Goal: Obtain resource: Obtain resource

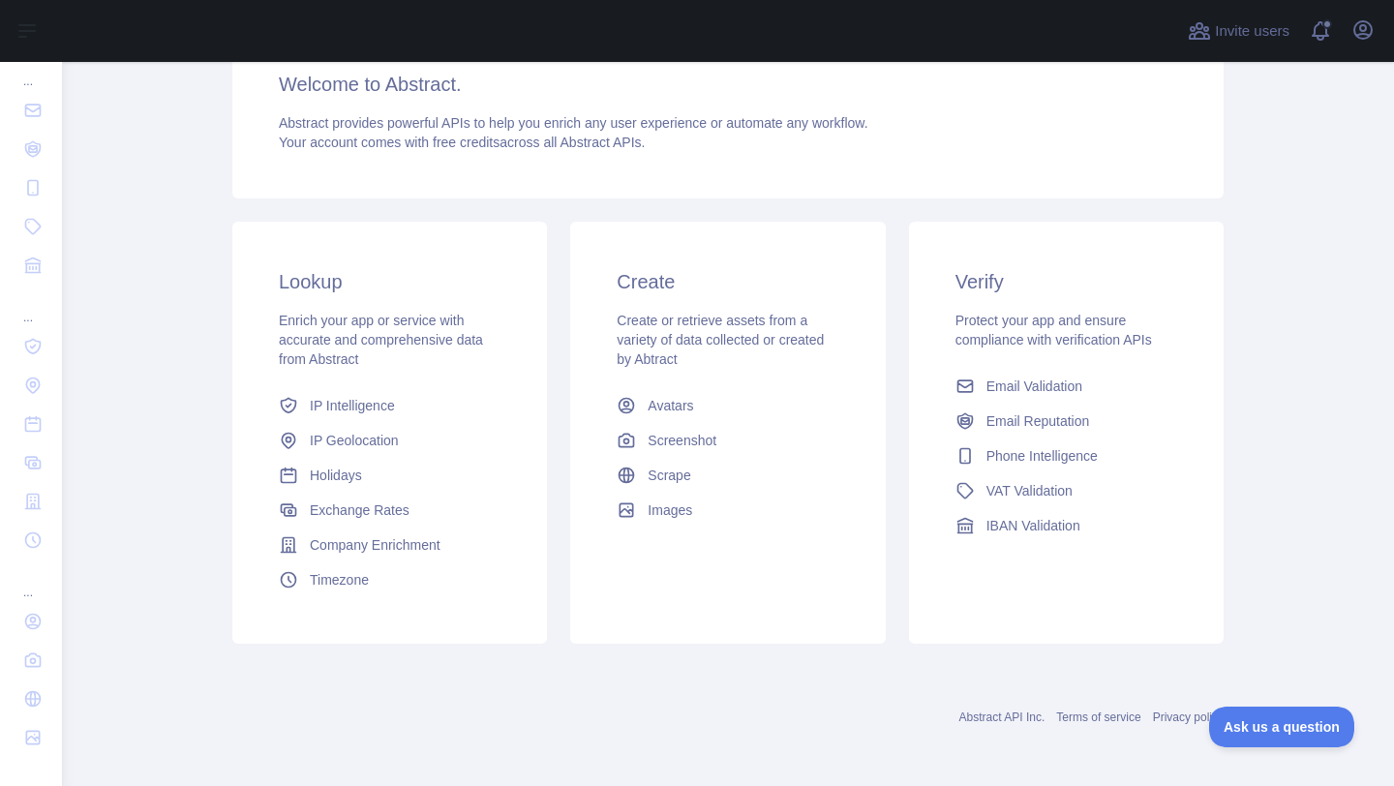
scroll to position [178, 0]
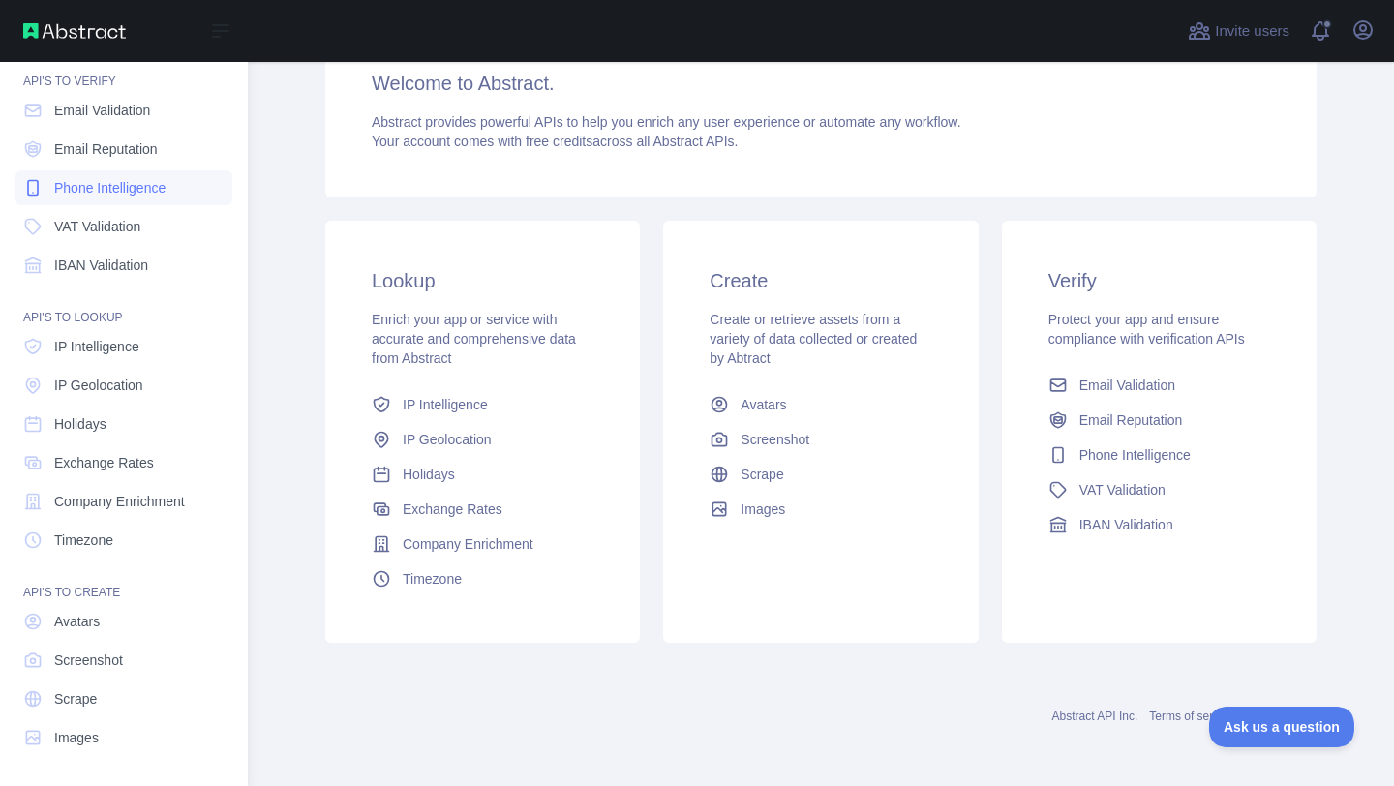
click at [134, 178] on span "Phone Intelligence" at bounding box center [109, 187] width 111 height 19
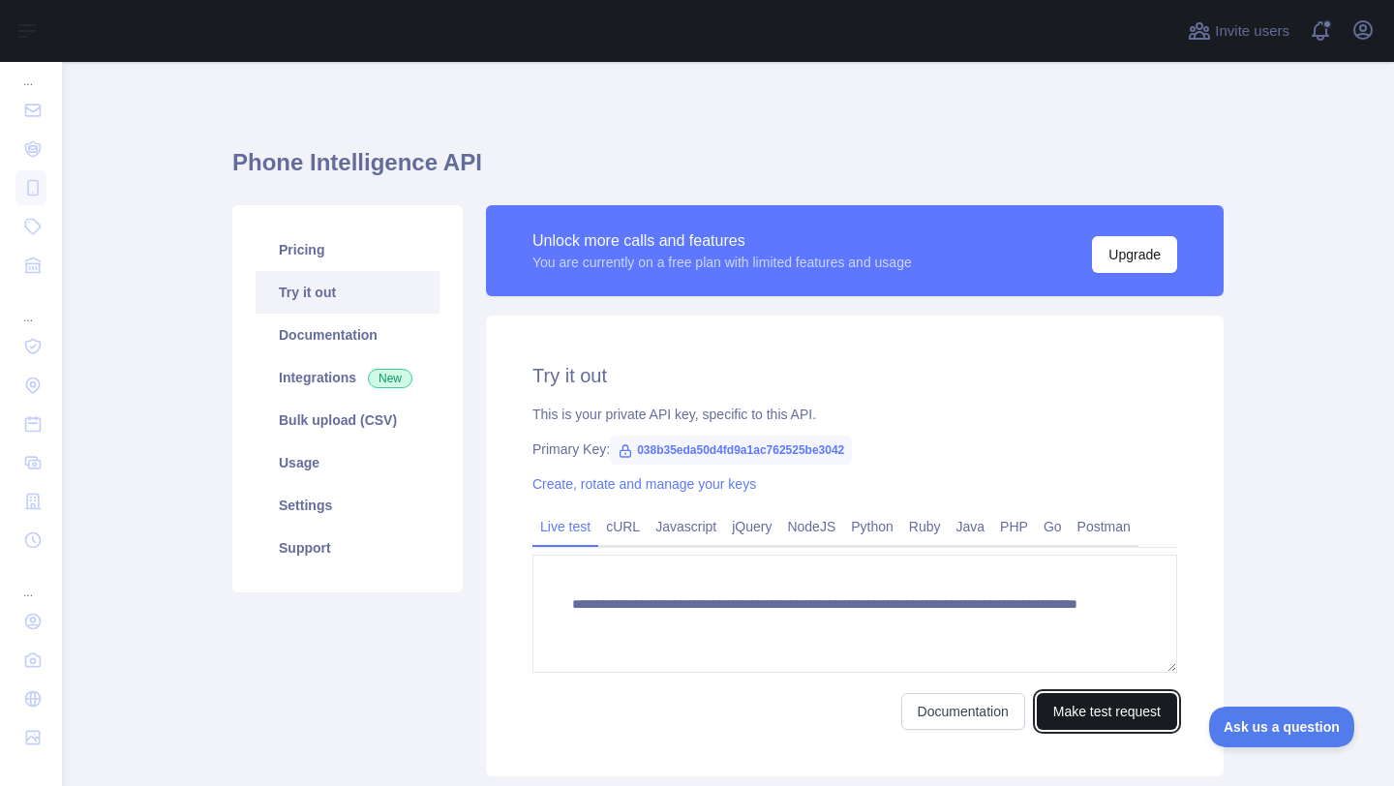
click at [1059, 712] on button "Make test request" at bounding box center [1107, 711] width 140 height 37
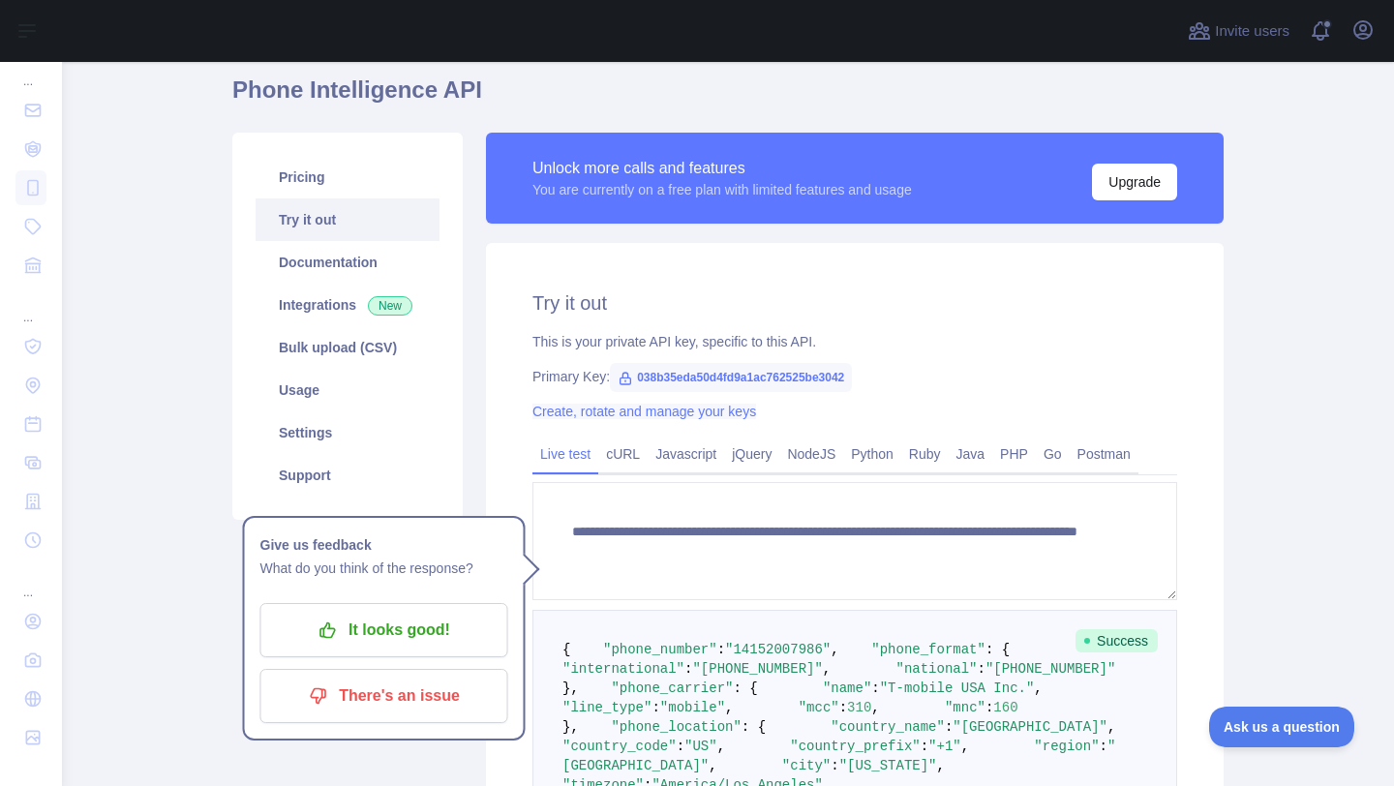
scroll to position [26, 0]
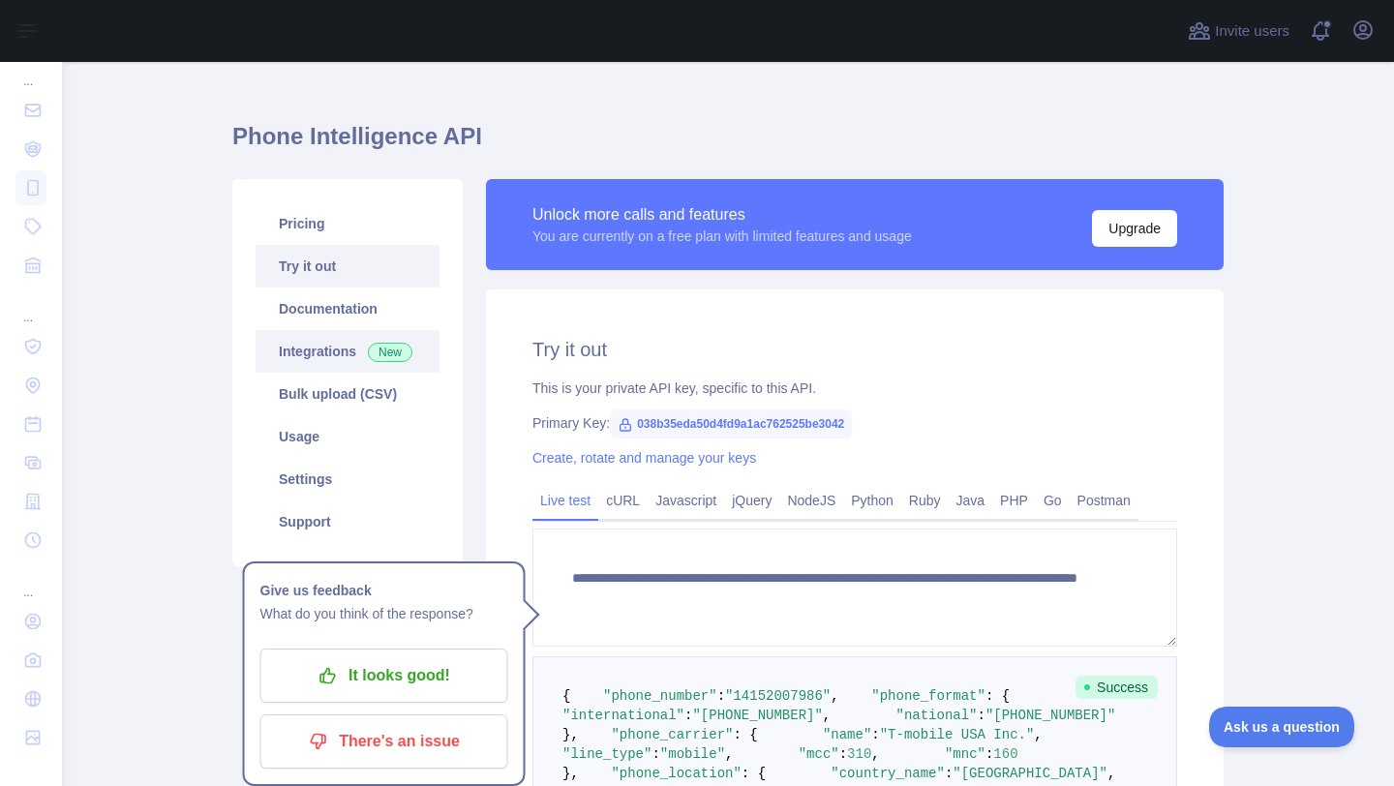
click at [302, 341] on link "Integrations New" at bounding box center [348, 351] width 184 height 43
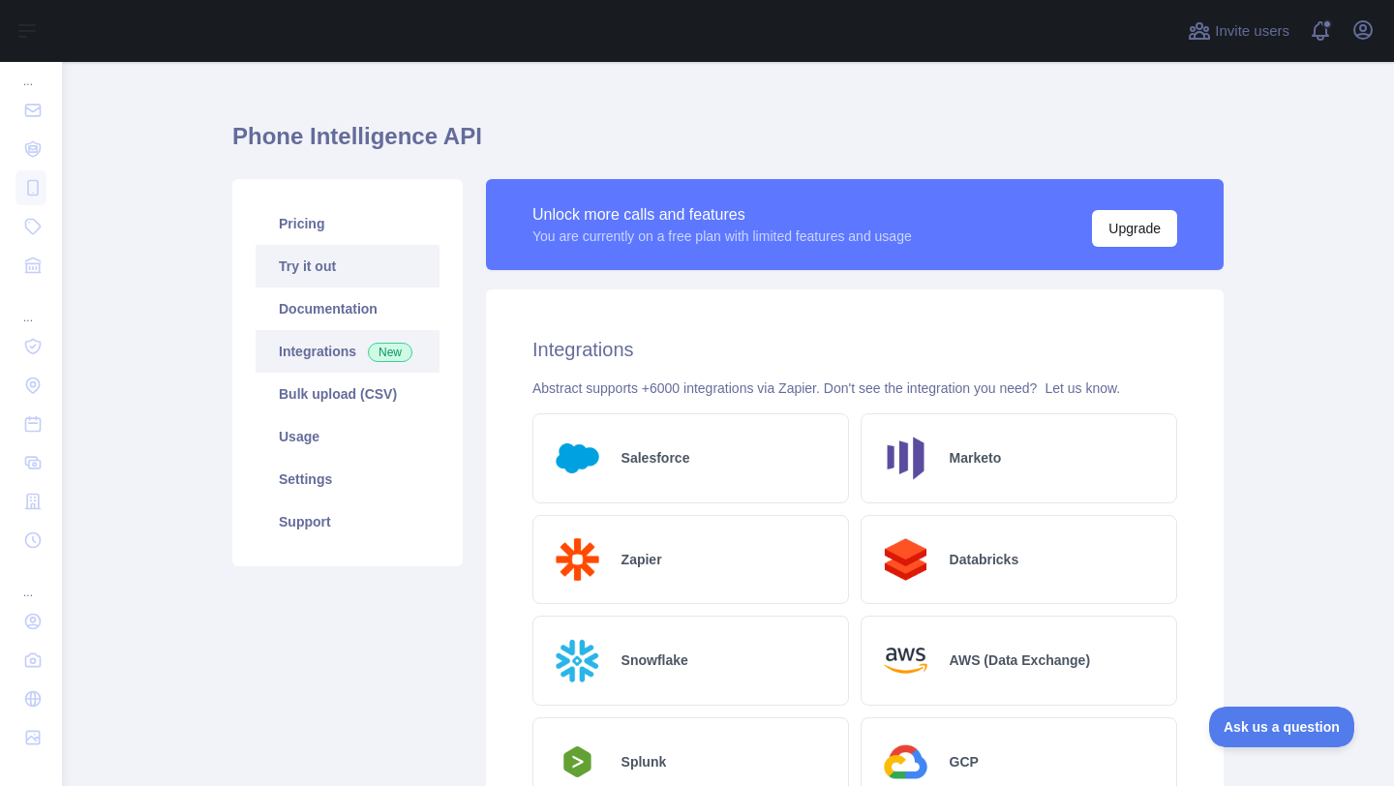
click at [310, 274] on link "Try it out" at bounding box center [348, 266] width 184 height 43
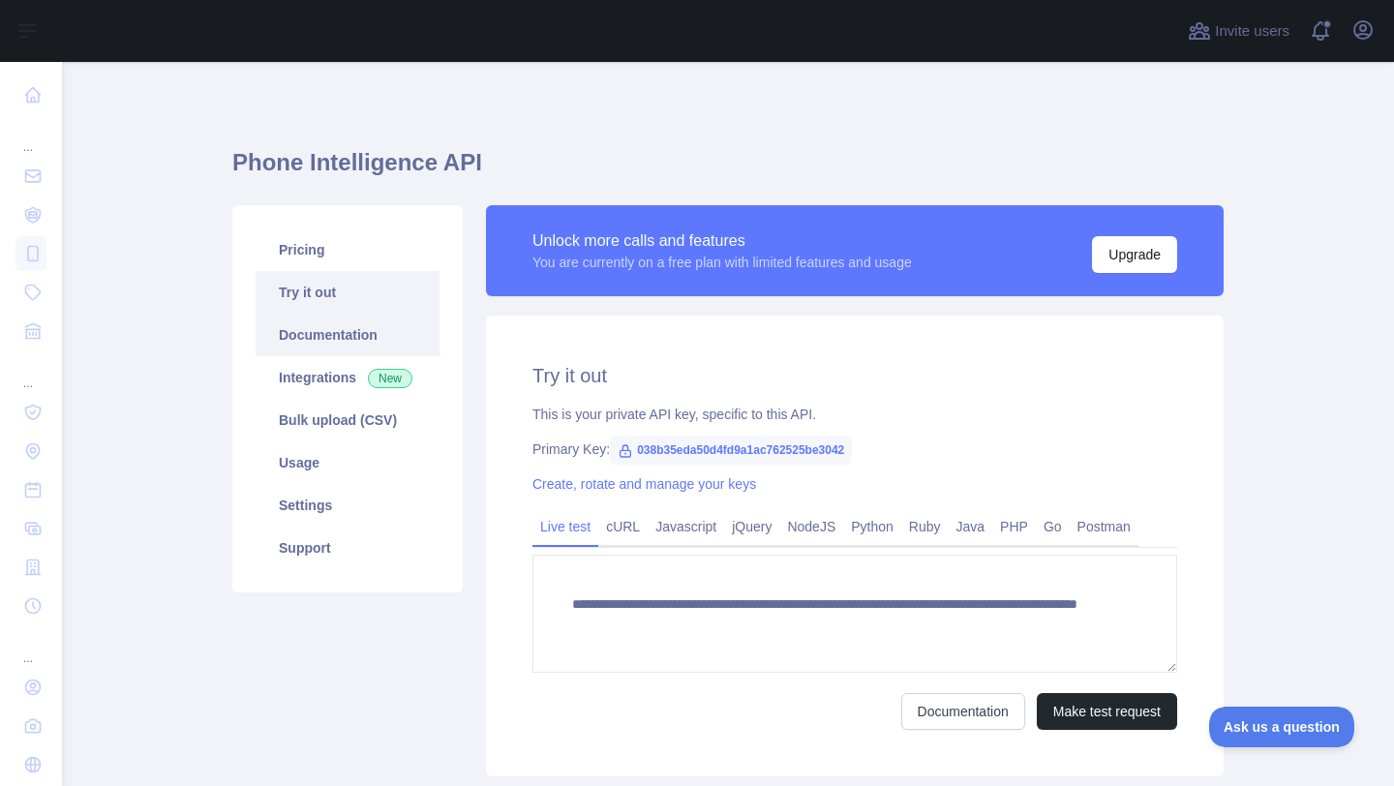
click at [403, 348] on link "Documentation" at bounding box center [348, 335] width 184 height 43
drag, startPoint x: 631, startPoint y: 447, endPoint x: 882, endPoint y: 460, distance: 251.0
click at [882, 460] on div "**********" at bounding box center [854, 546] width 737 height 461
copy span "038b35eda50d4fd9a1ac762525be3042"
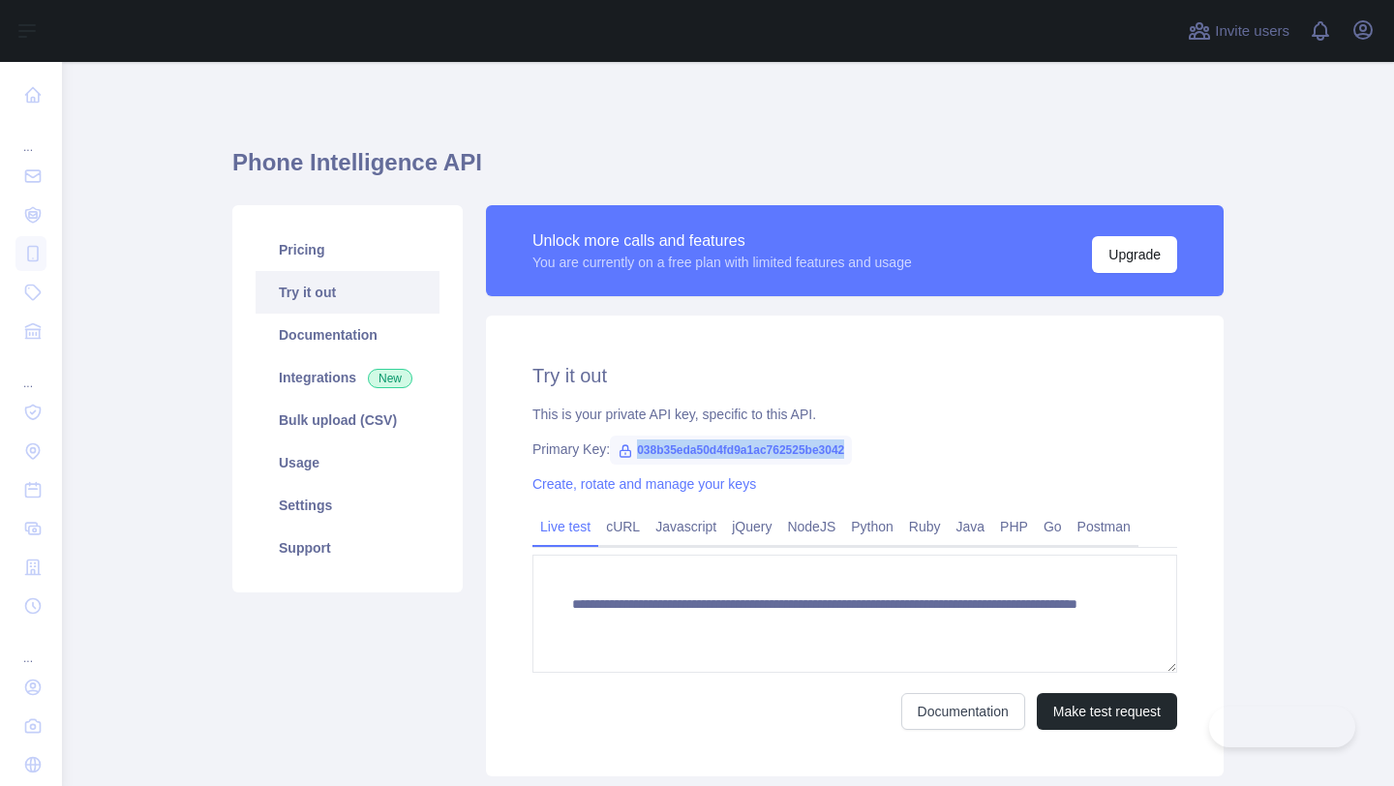
drag, startPoint x: 627, startPoint y: 445, endPoint x: 886, endPoint y: 443, distance: 258.4
click at [886, 443] on div "Primary Key: 038b35eda50d4fd9a1ac762525be3042" at bounding box center [854, 448] width 645 height 19
copy span "038b35eda50d4fd9a1ac762525be3042"
